Goal: Navigation & Orientation: Find specific page/section

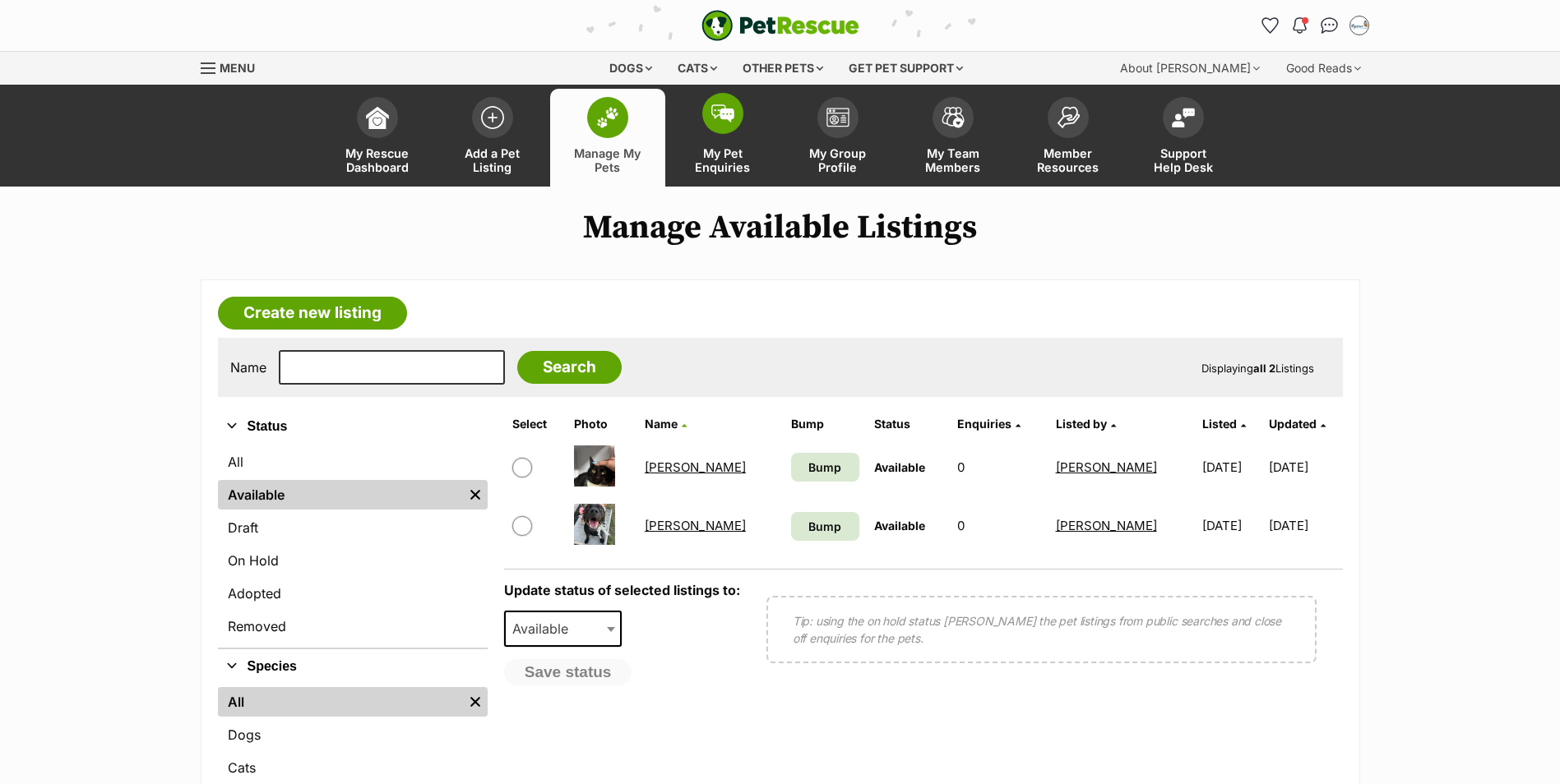
click at [736, 128] on span at bounding box center [722, 113] width 41 height 41
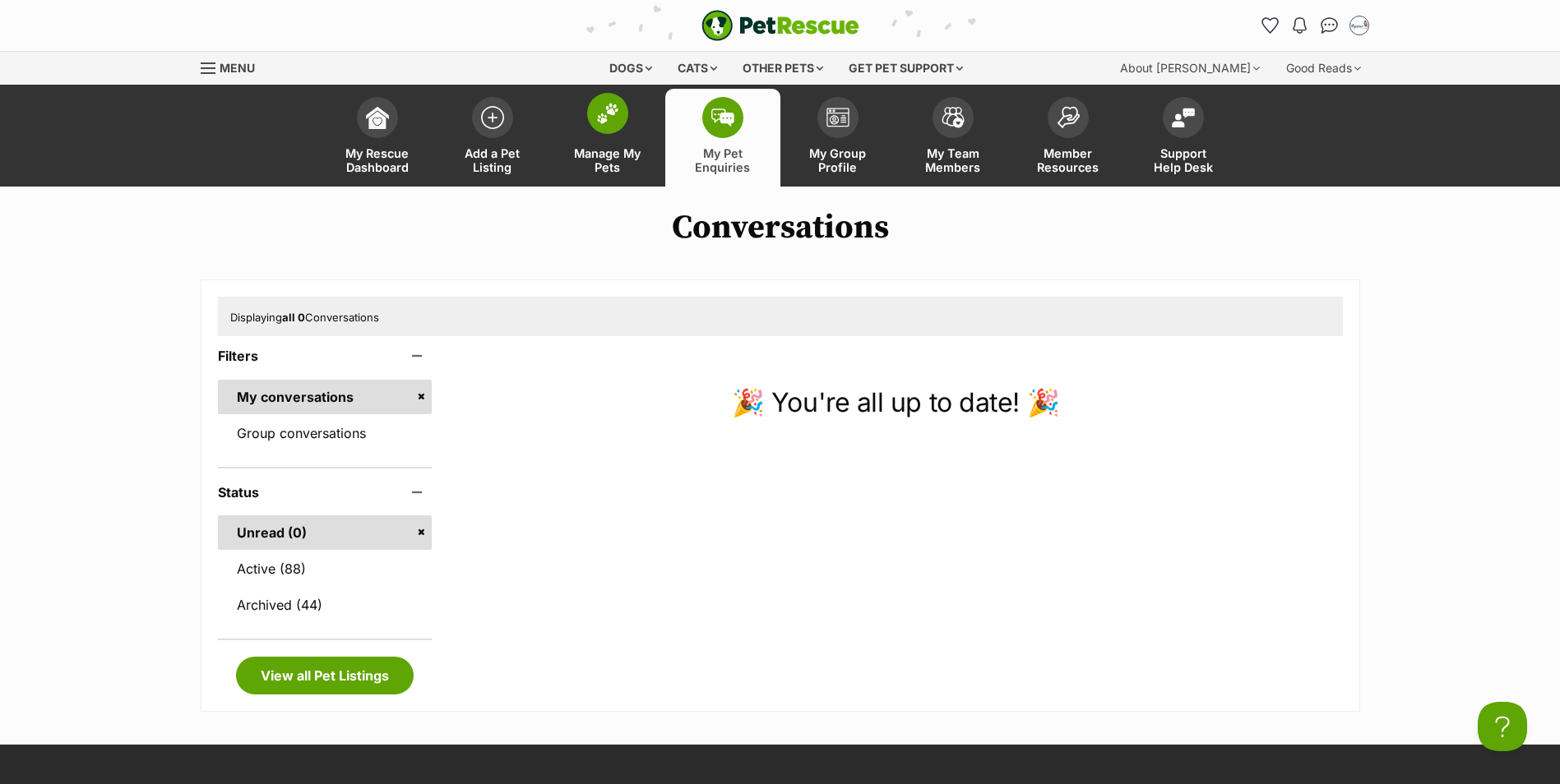
click at [589, 109] on span at bounding box center [607, 113] width 41 height 41
